Goal: Navigation & Orientation: Find specific page/section

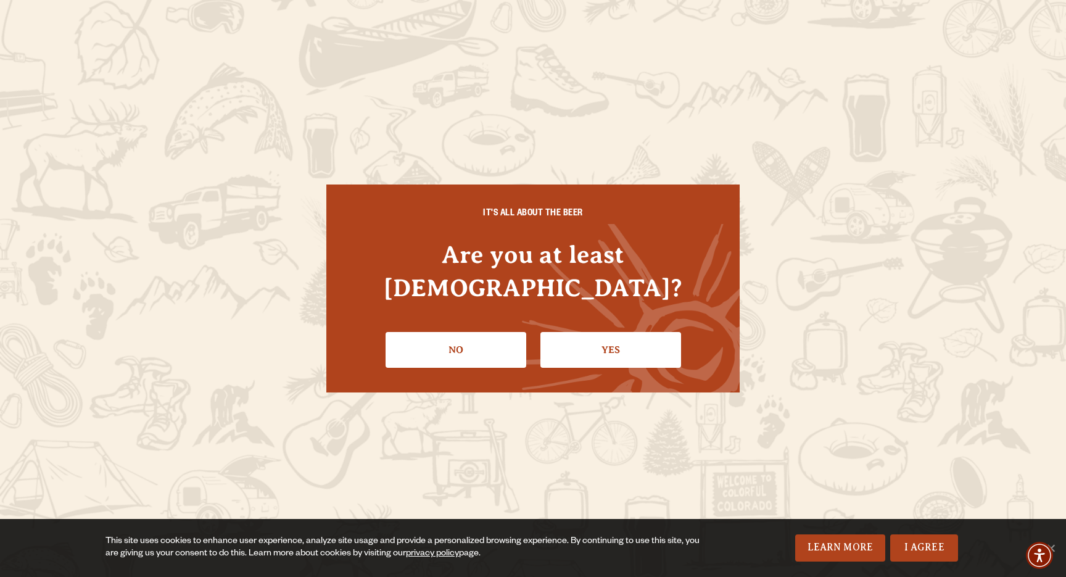
click at [587, 332] on link "Yes" at bounding box center [610, 350] width 141 height 36
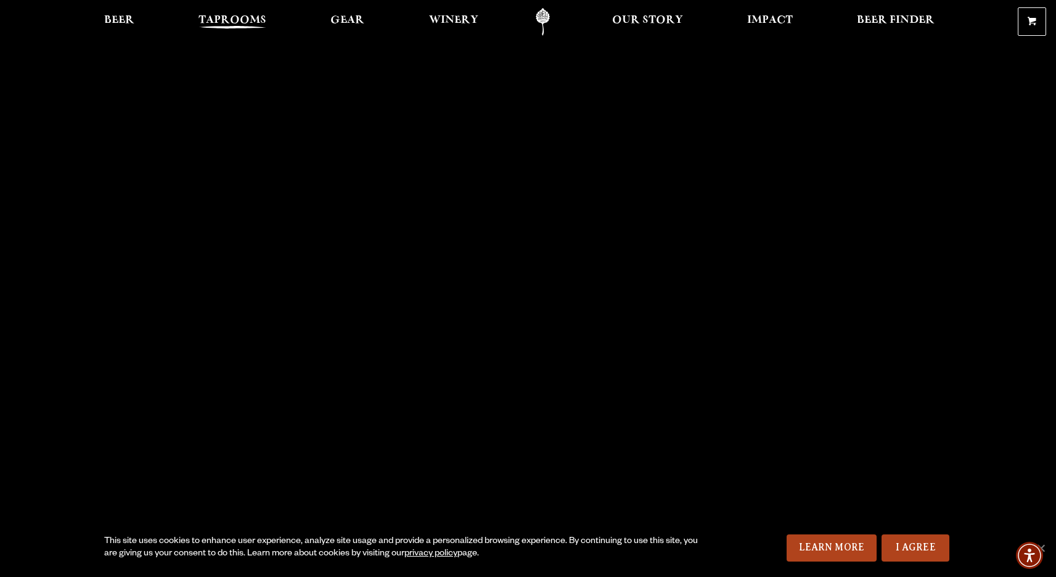
click at [233, 20] on span "Taprooms" at bounding box center [233, 20] width 68 height 10
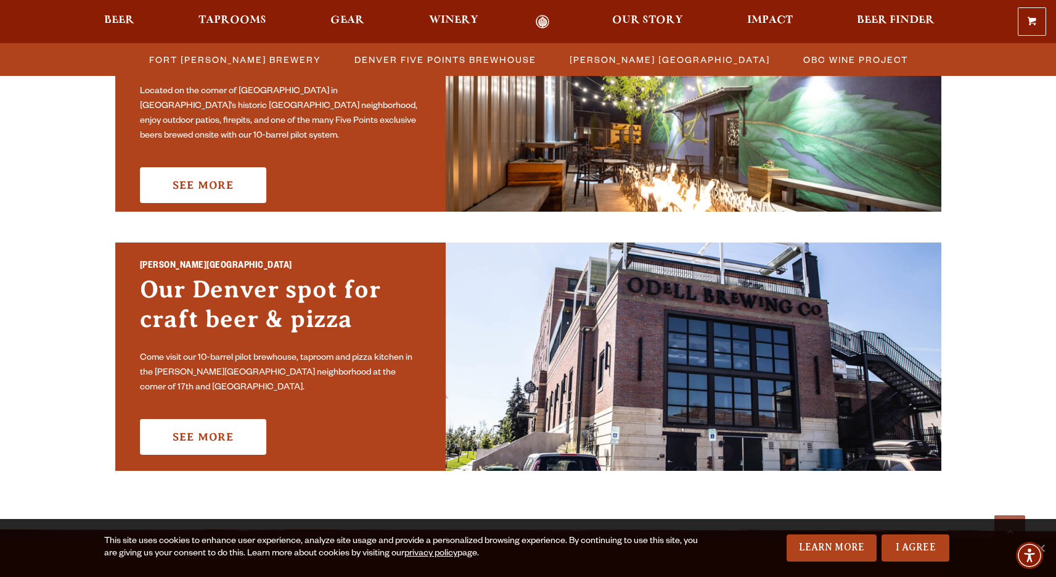
scroll to position [802, 0]
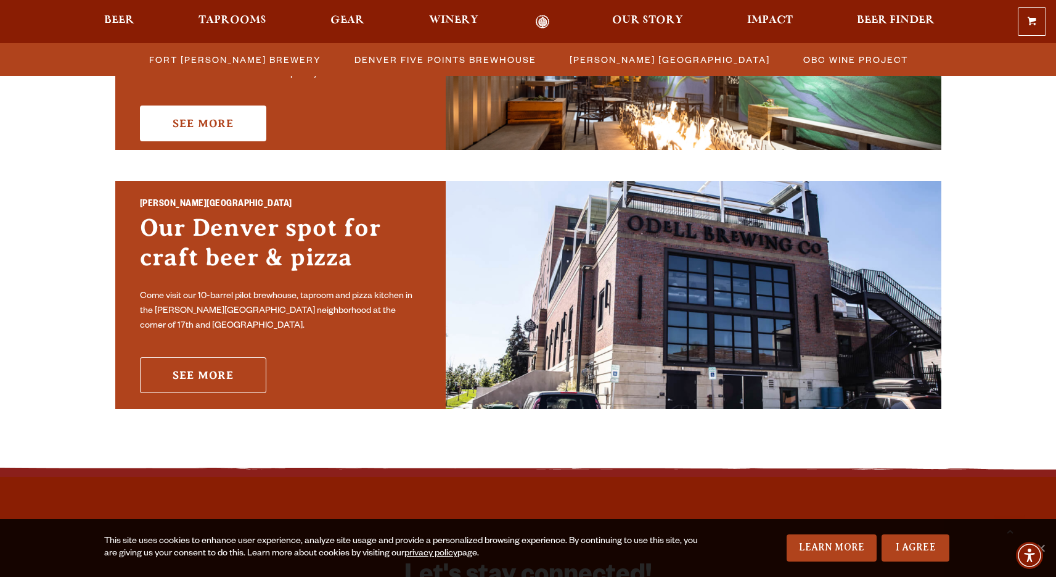
click at [205, 368] on link "See More" at bounding box center [203, 375] width 126 height 36
